Goal: Transaction & Acquisition: Purchase product/service

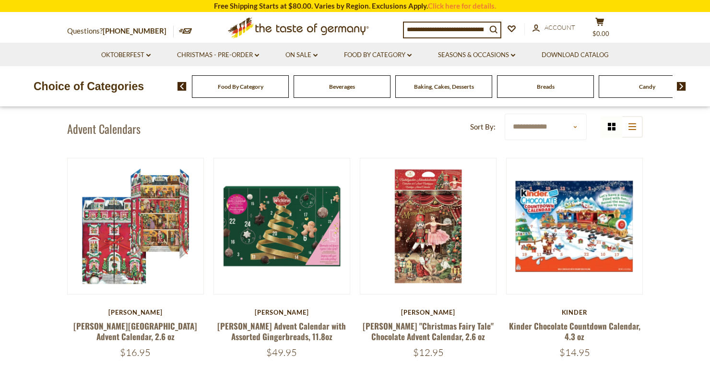
scroll to position [61, 0]
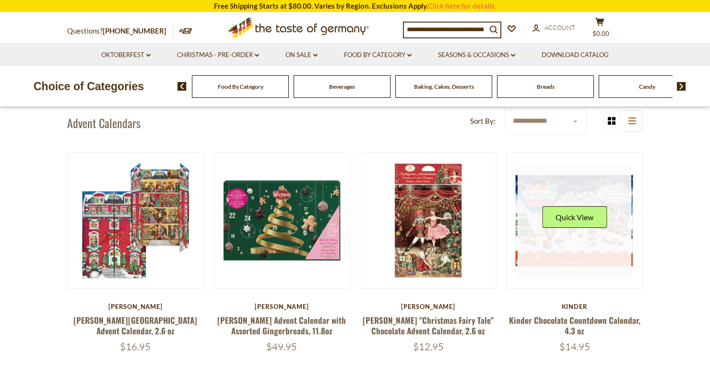
click at [584, 252] on link at bounding box center [574, 221] width 114 height 114
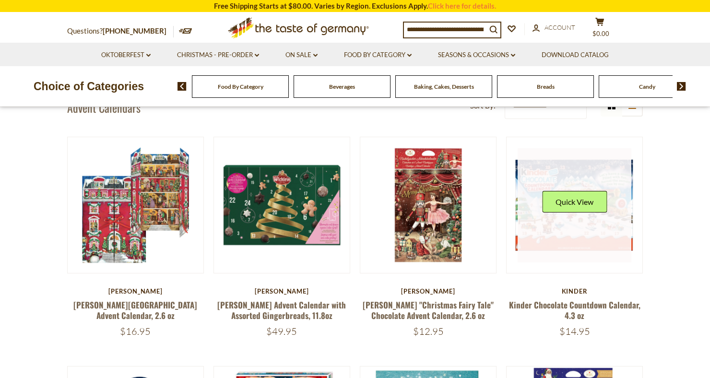
scroll to position [92, 0]
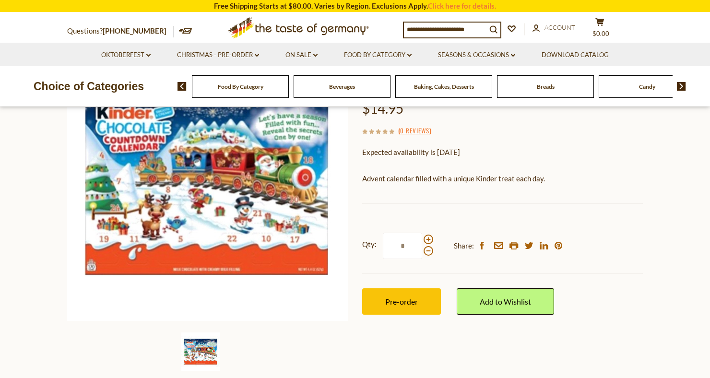
scroll to position [121, 0]
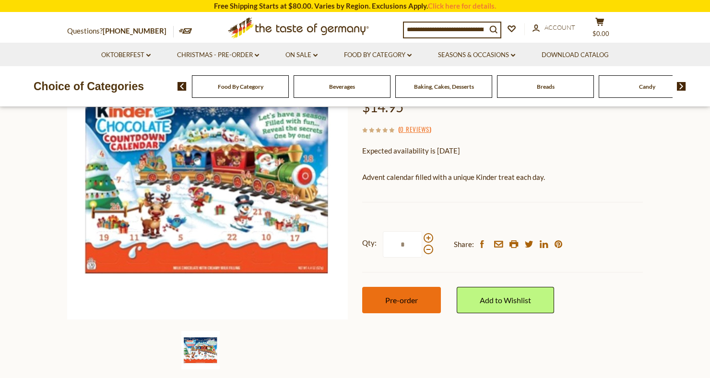
click at [412, 293] on button "Pre-order" at bounding box center [401, 300] width 79 height 26
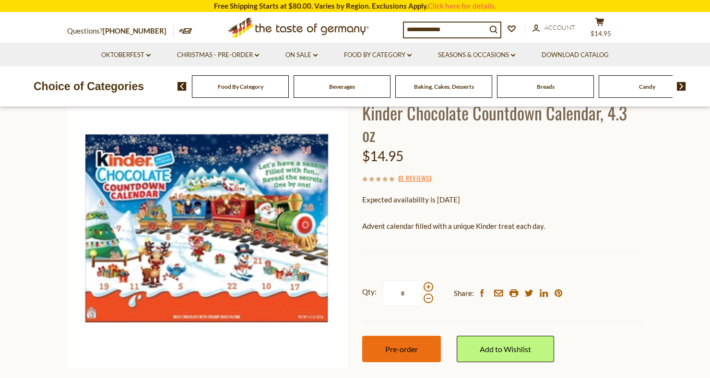
scroll to position [77, 0]
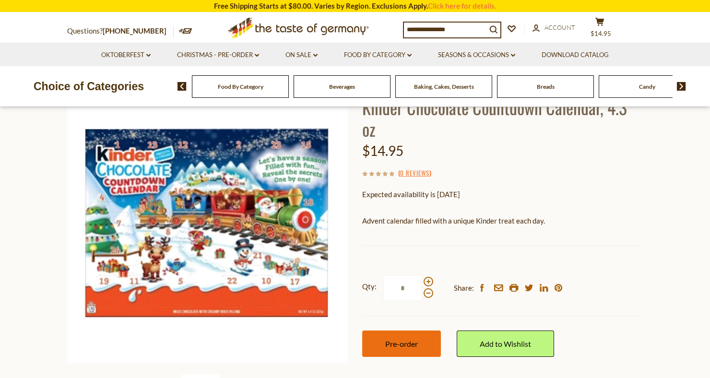
click at [414, 339] on span "Pre-order" at bounding box center [401, 343] width 33 height 9
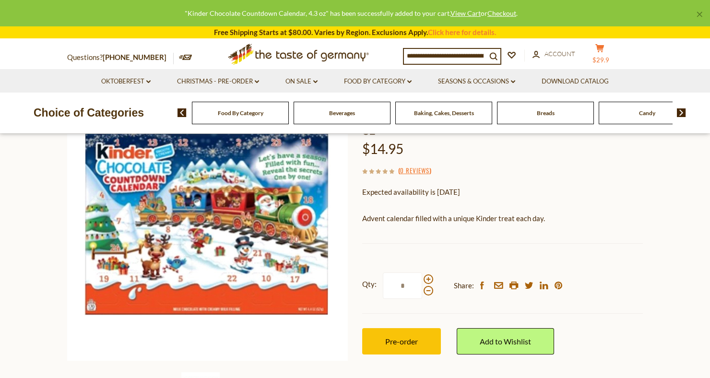
click at [609, 56] on span "$29.9" at bounding box center [600, 60] width 17 height 8
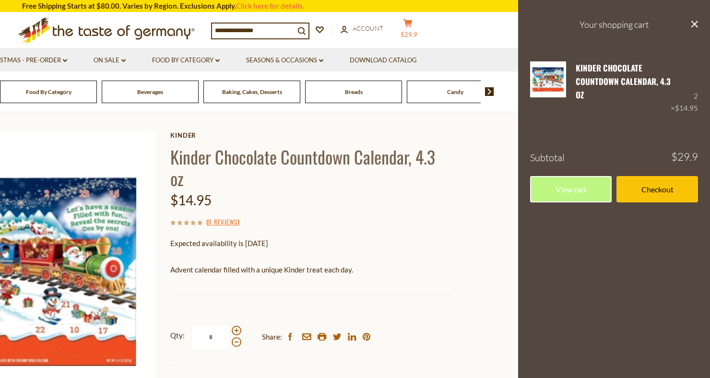
scroll to position [26, 0]
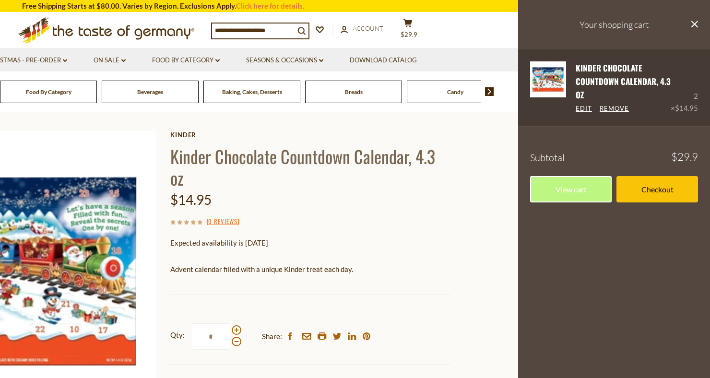
click at [699, 97] on div "Kinder Chocolate Countdown Calendar, 4.3 oz Edit Remove 2 × $14.95" at bounding box center [614, 87] width 192 height 77
click at [584, 112] on link "Edit" at bounding box center [584, 109] width 16 height 9
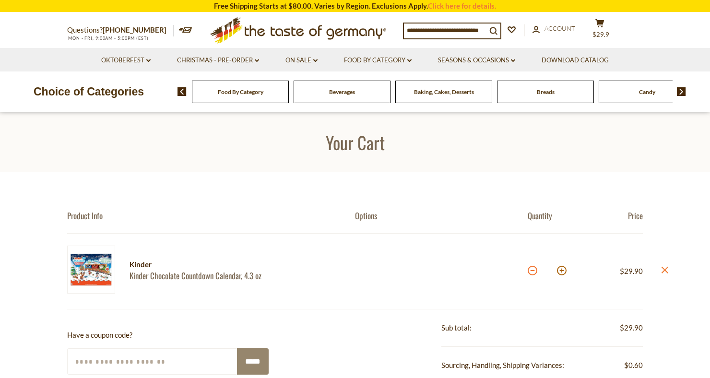
click at [532, 267] on button at bounding box center [533, 271] width 10 height 10
type input "*"
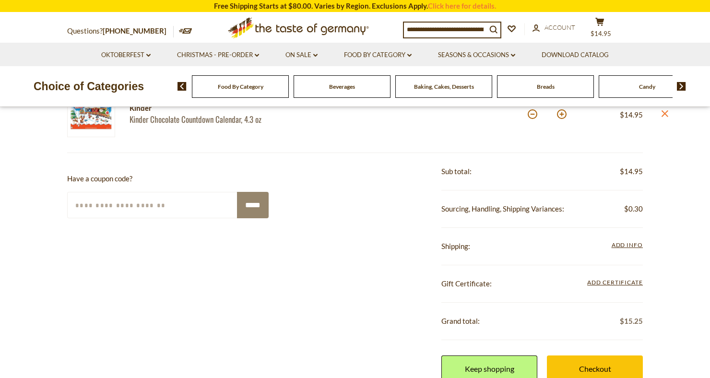
scroll to position [154, 0]
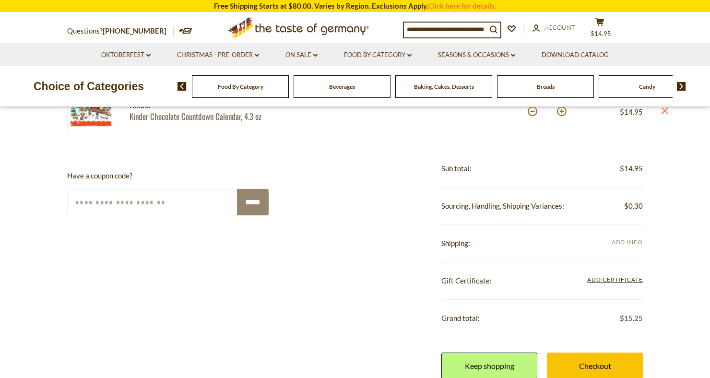
click at [626, 242] on span "Add Info" at bounding box center [626, 241] width 31 height 7
click at [627, 244] on span "Add Info" at bounding box center [626, 241] width 31 height 7
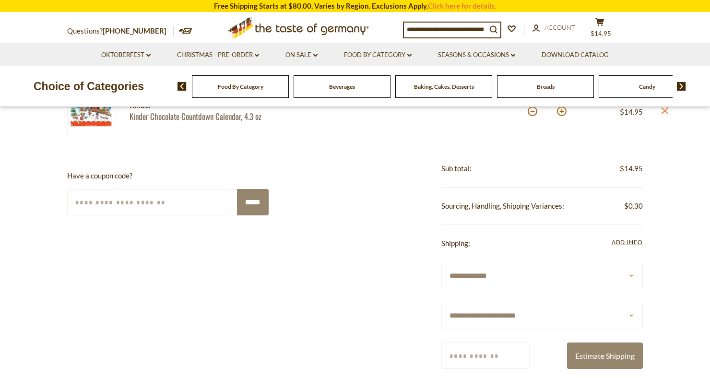
click at [591, 312] on select "**********" at bounding box center [541, 316] width 201 height 26
select select "**"
click at [441, 303] on select "**********" at bounding box center [541, 316] width 201 height 26
click at [462, 351] on input "Zip/Postcode" at bounding box center [485, 355] width 88 height 26
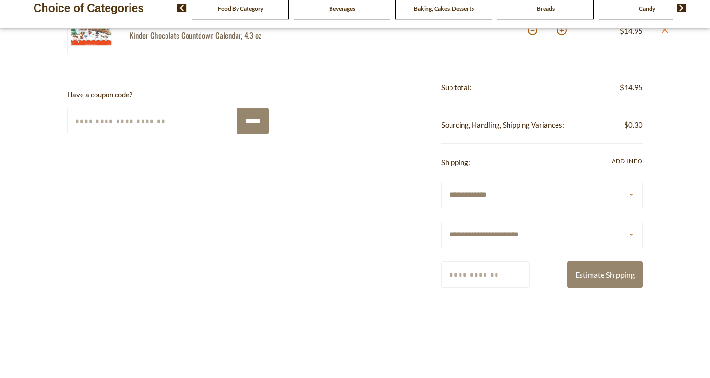
scroll to position [205, 0]
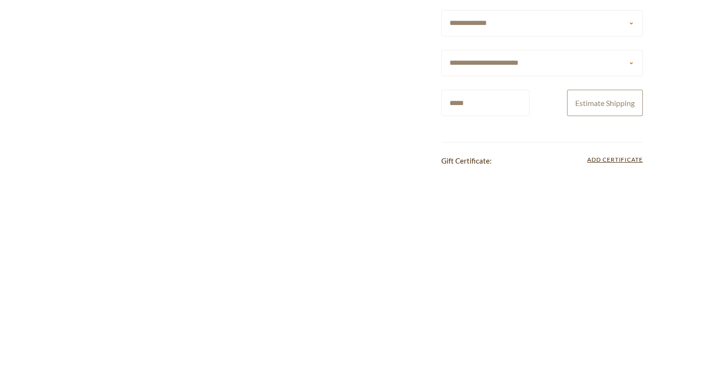
type input "*****"
click at [608, 308] on button "Estimate Shipping" at bounding box center [605, 304] width 76 height 26
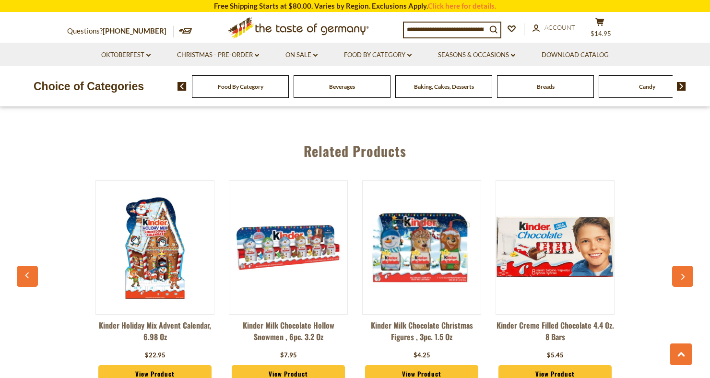
scroll to position [564, 0]
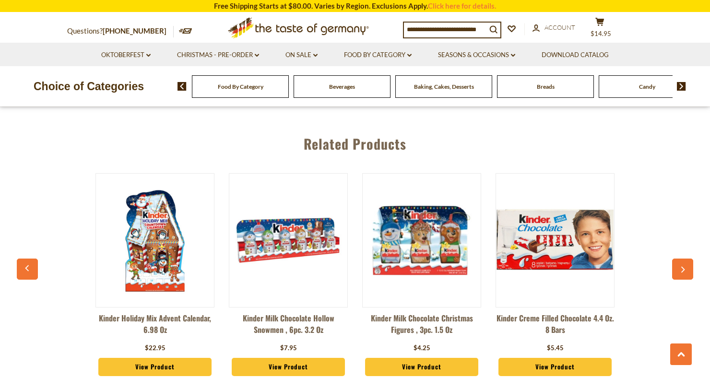
click at [299, 257] on img at bounding box center [288, 240] width 118 height 118
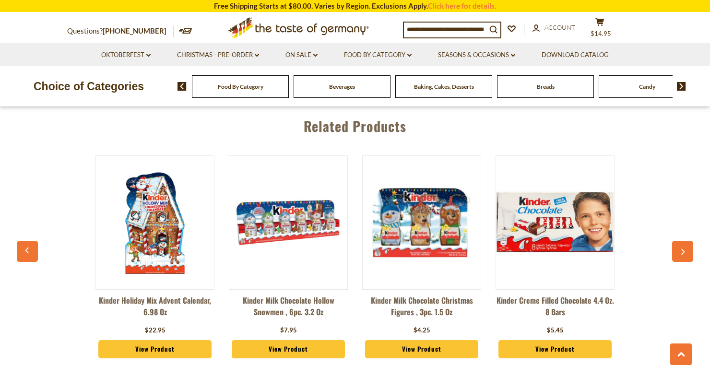
scroll to position [594, 0]
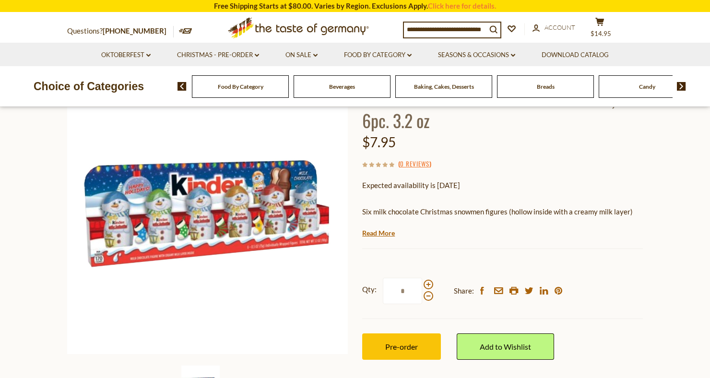
scroll to position [90, 0]
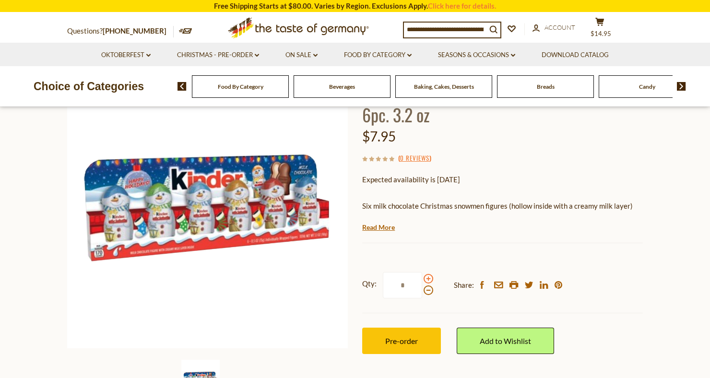
click at [429, 277] on span at bounding box center [428, 279] width 10 height 10
click at [422, 277] on input "*" at bounding box center [402, 285] width 39 height 26
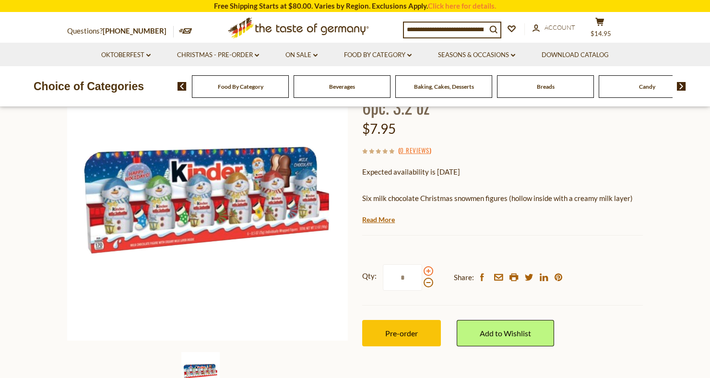
scroll to position [107, 0]
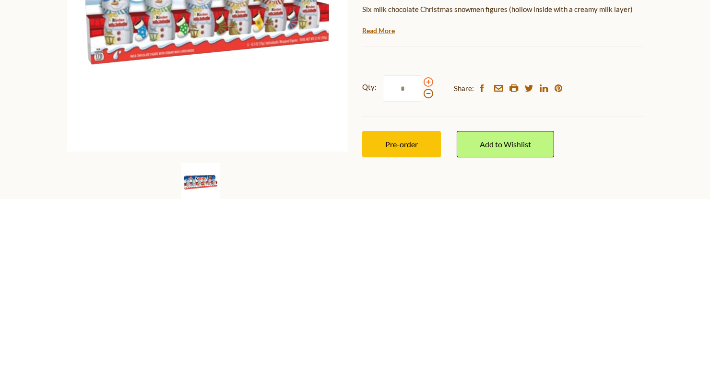
click at [429, 258] on span at bounding box center [428, 261] width 10 height 10
click at [422, 258] on input "*" at bounding box center [402, 267] width 39 height 26
type input "*"
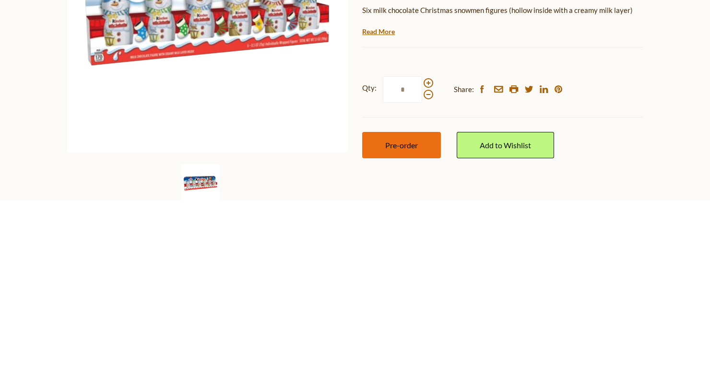
click at [409, 319] on span "Pre-order" at bounding box center [401, 322] width 33 height 9
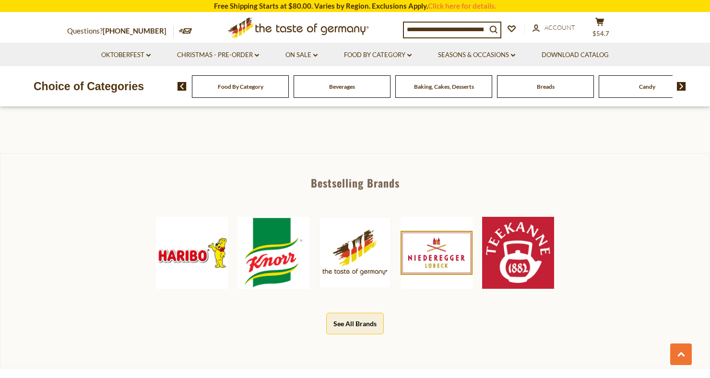
scroll to position [394, 0]
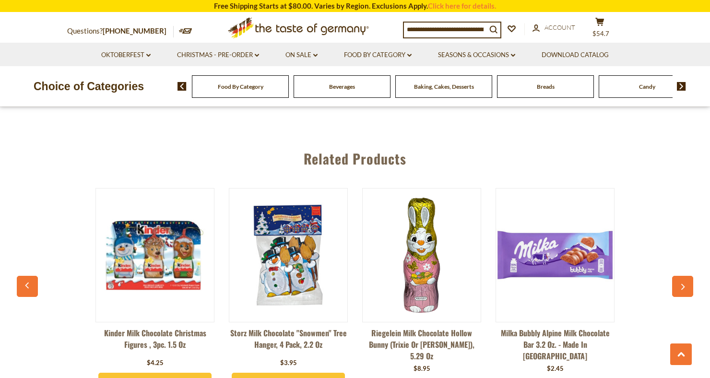
scroll to position [594, 0]
click at [160, 280] on img at bounding box center [155, 256] width 118 height 118
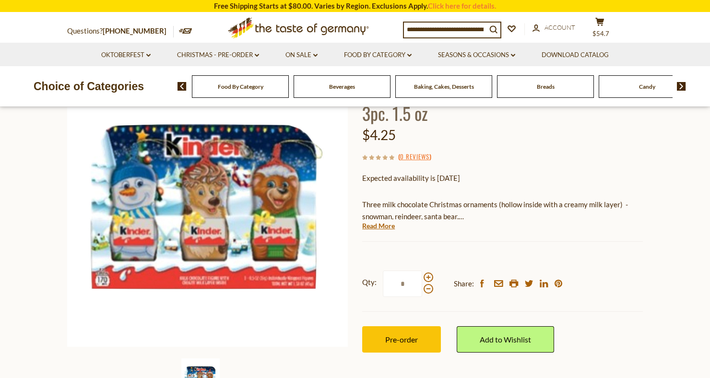
scroll to position [96, 0]
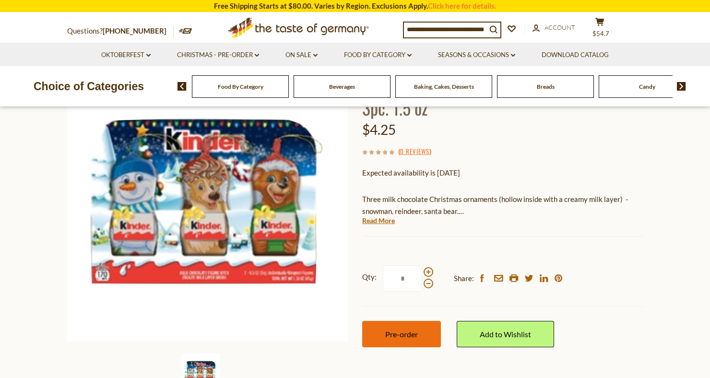
click at [402, 333] on span "Pre-order" at bounding box center [401, 333] width 33 height 9
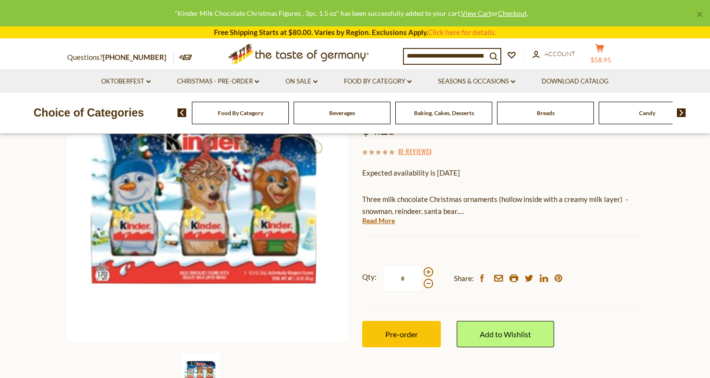
click at [612, 54] on button "cart $58.95" at bounding box center [599, 56] width 29 height 24
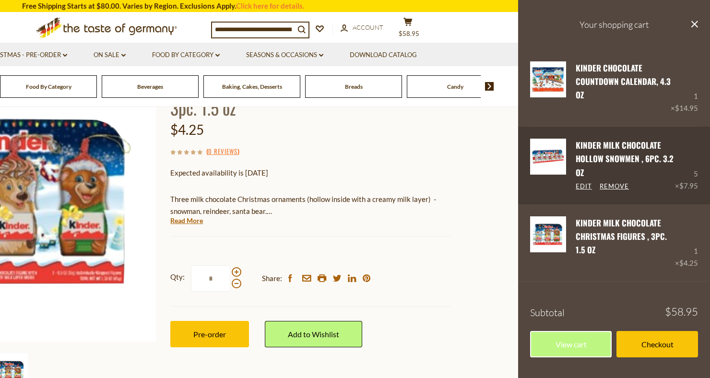
click at [695, 179] on div "5 × $7.95" at bounding box center [686, 165] width 23 height 53
click at [585, 191] on link "Edit" at bounding box center [584, 186] width 16 height 9
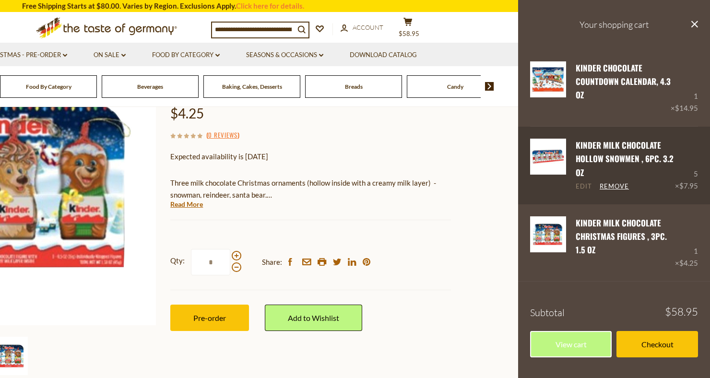
scroll to position [127, 0]
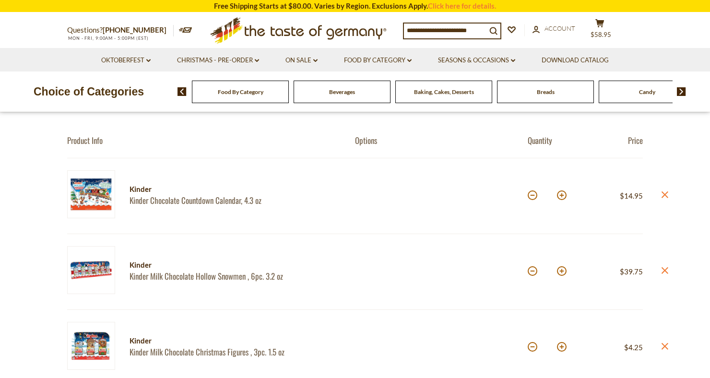
scroll to position [76, 0]
click at [532, 269] on button at bounding box center [533, 271] width 10 height 10
type input "*"
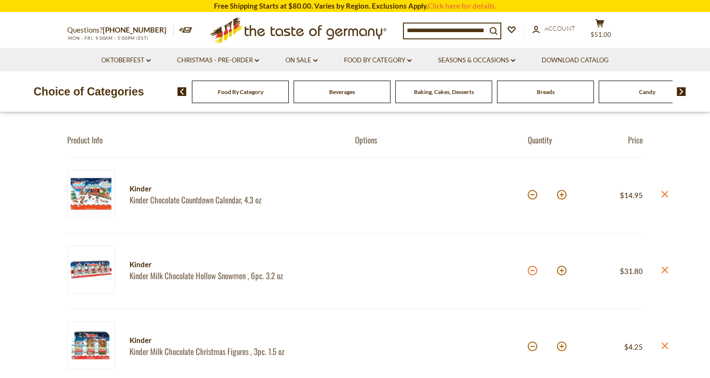
click at [534, 273] on button at bounding box center [533, 271] width 10 height 10
type input "*"
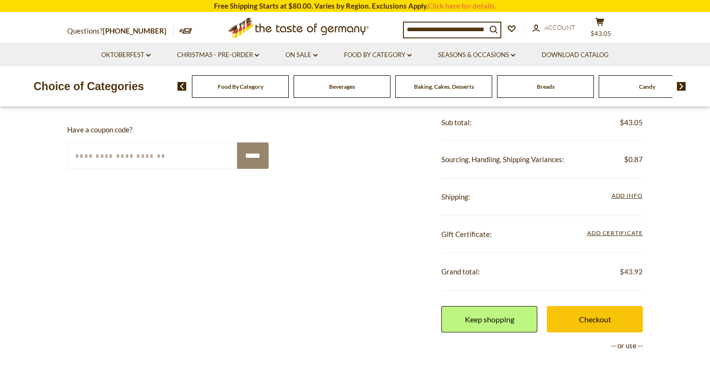
scroll to position [354, 0]
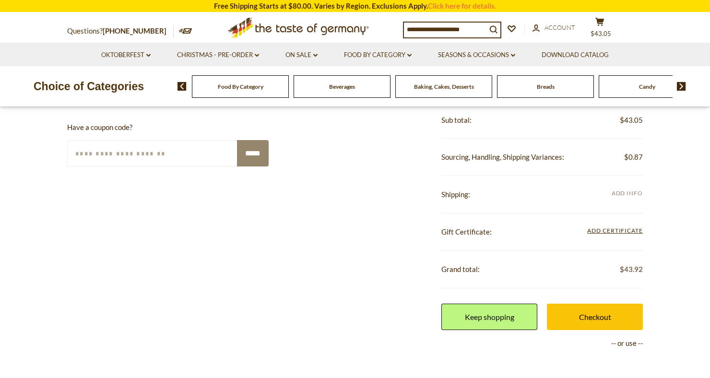
click at [625, 198] on span "Add Info" at bounding box center [626, 193] width 31 height 11
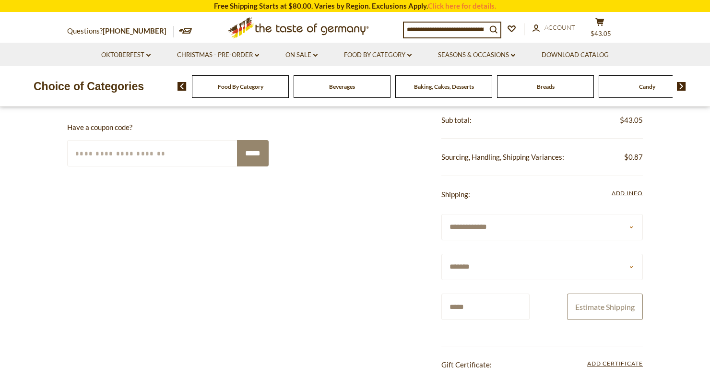
click at [610, 308] on button "Estimate Shipping" at bounding box center [605, 307] width 76 height 26
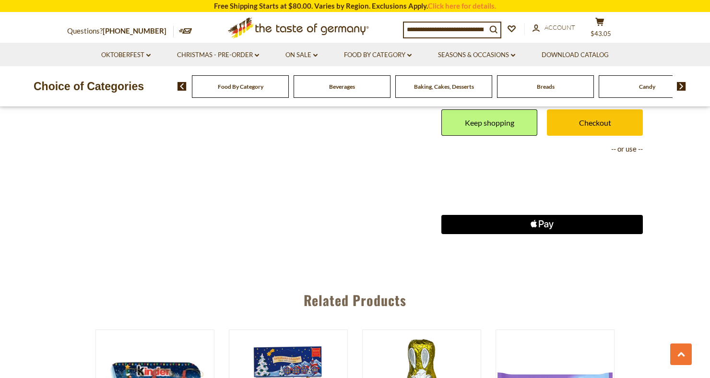
scroll to position [548, 0]
